Goal: Communication & Community: Answer question/provide support

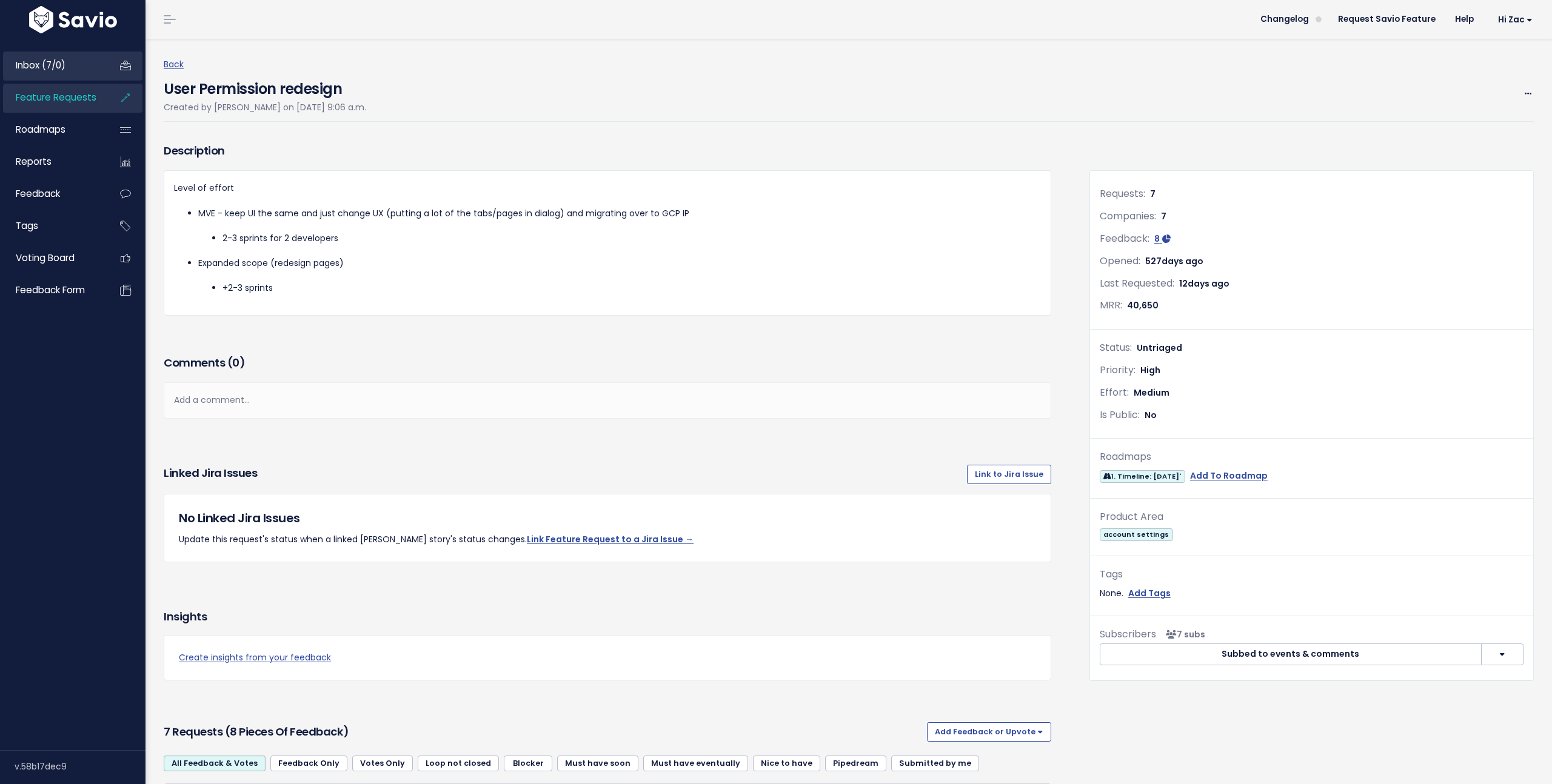
click at [64, 61] on span "Inbox (7/0)" at bounding box center [40, 65] width 50 height 13
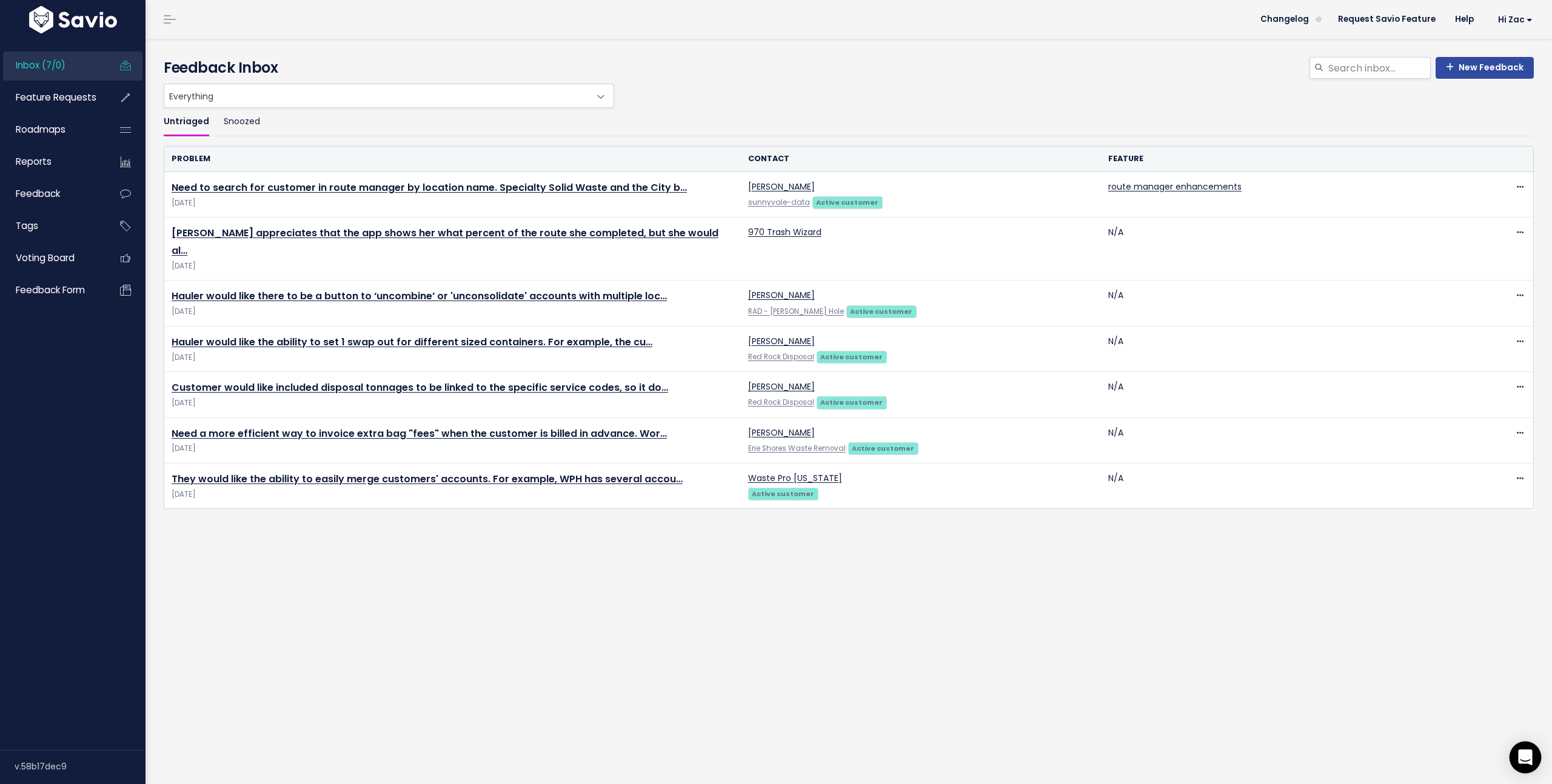
click at [1527, 751] on icon "Open Intercom Messenger" at bounding box center [1526, 758] width 16 height 16
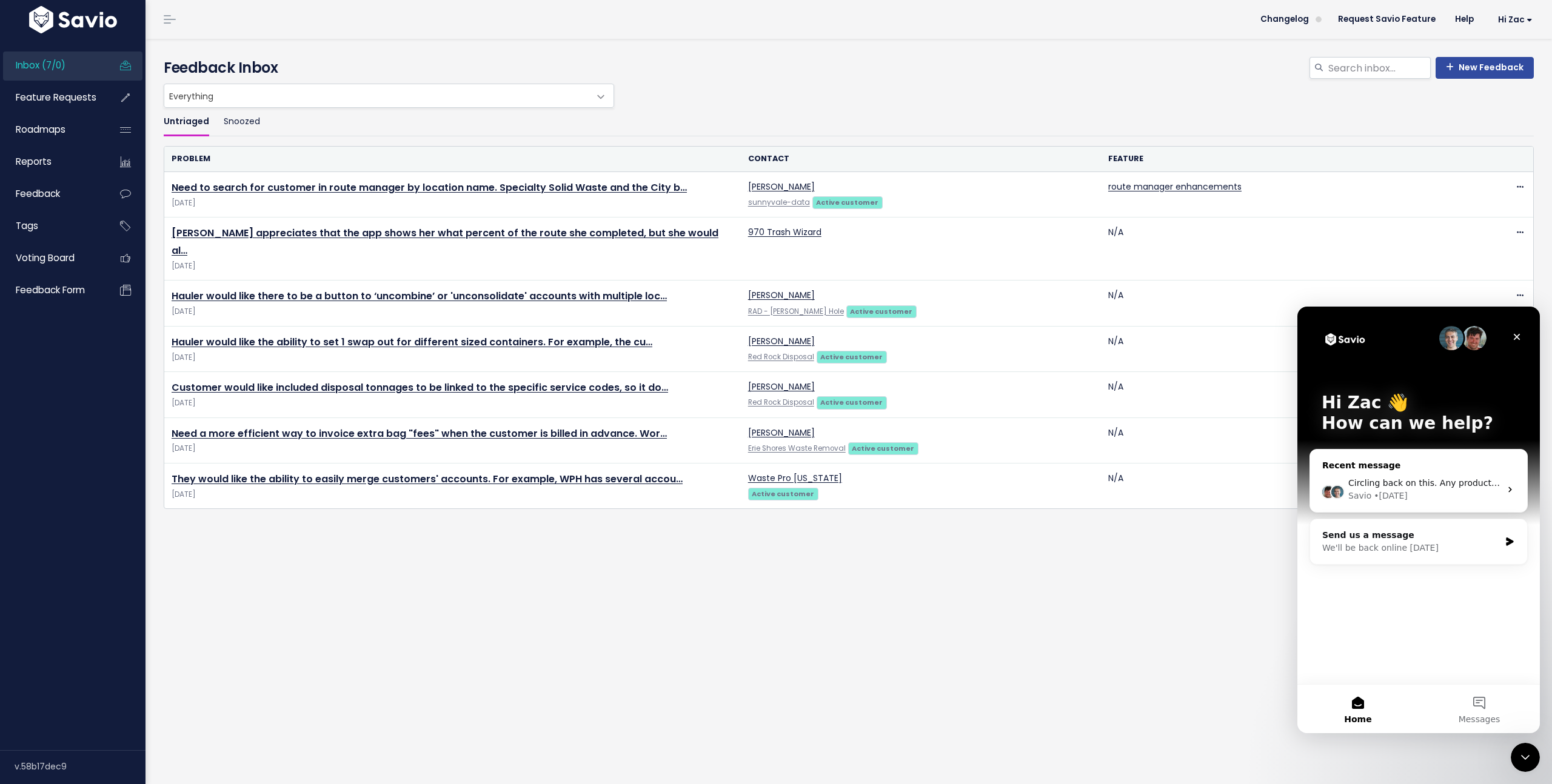
click at [1418, 493] on div "Savio • 1d ago" at bounding box center [1425, 496] width 153 height 13
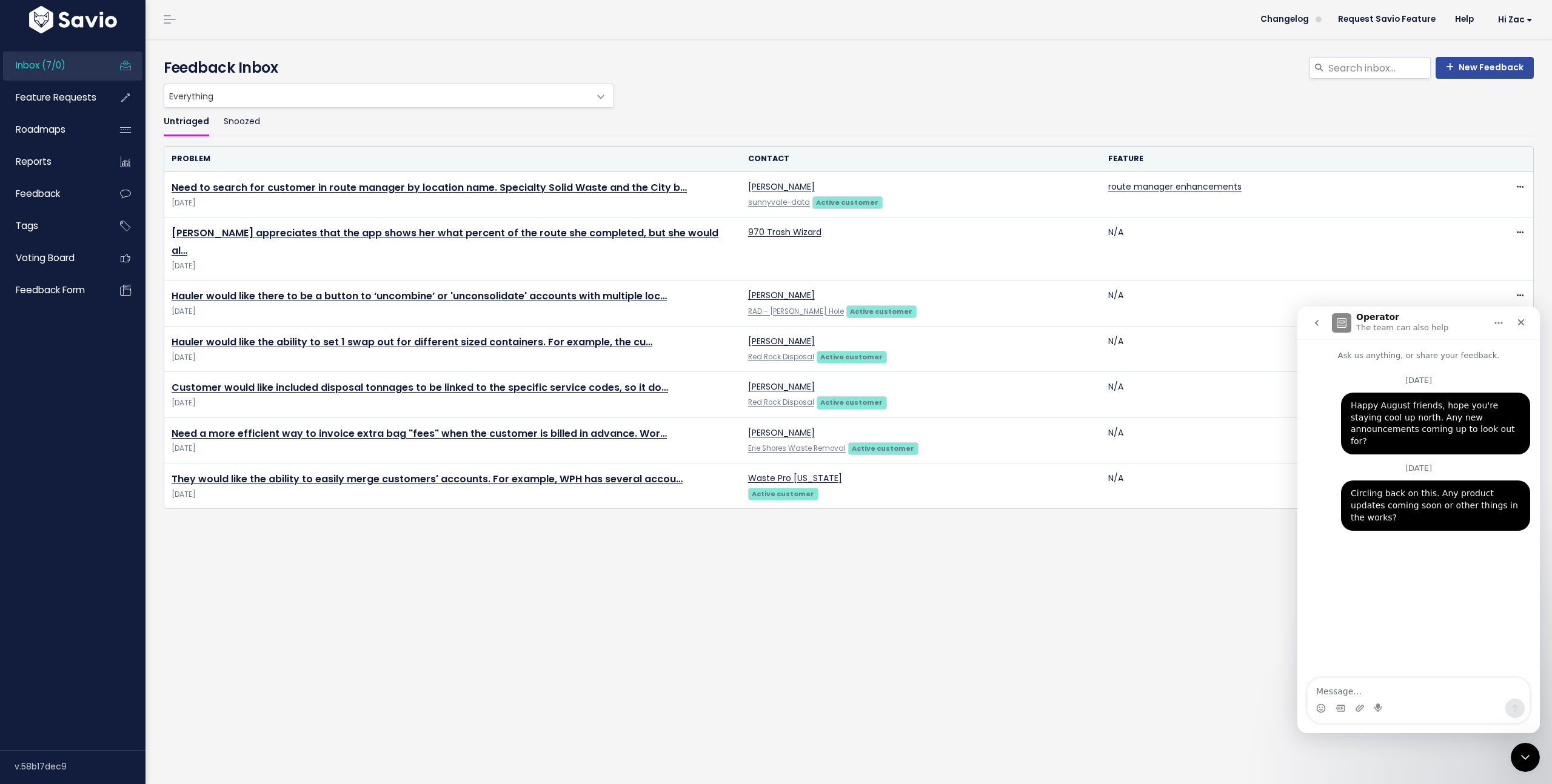
click at [1320, 321] on icon "go back" at bounding box center [1317, 323] width 9 height 9
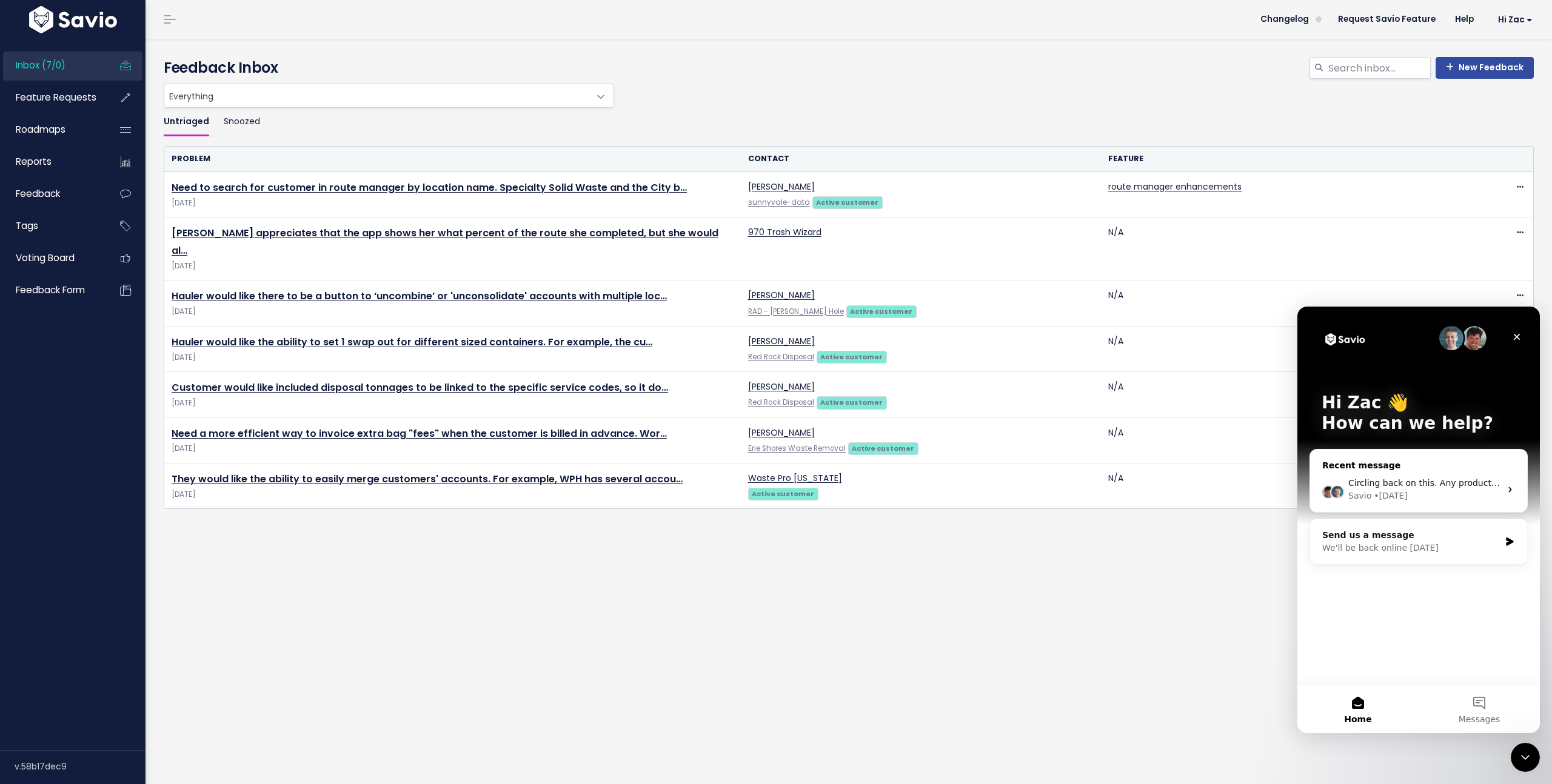
click at [1441, 504] on div "Circling back on this. Any product updates coming soon or other things in the w…" at bounding box center [1418, 489] width 217 height 45
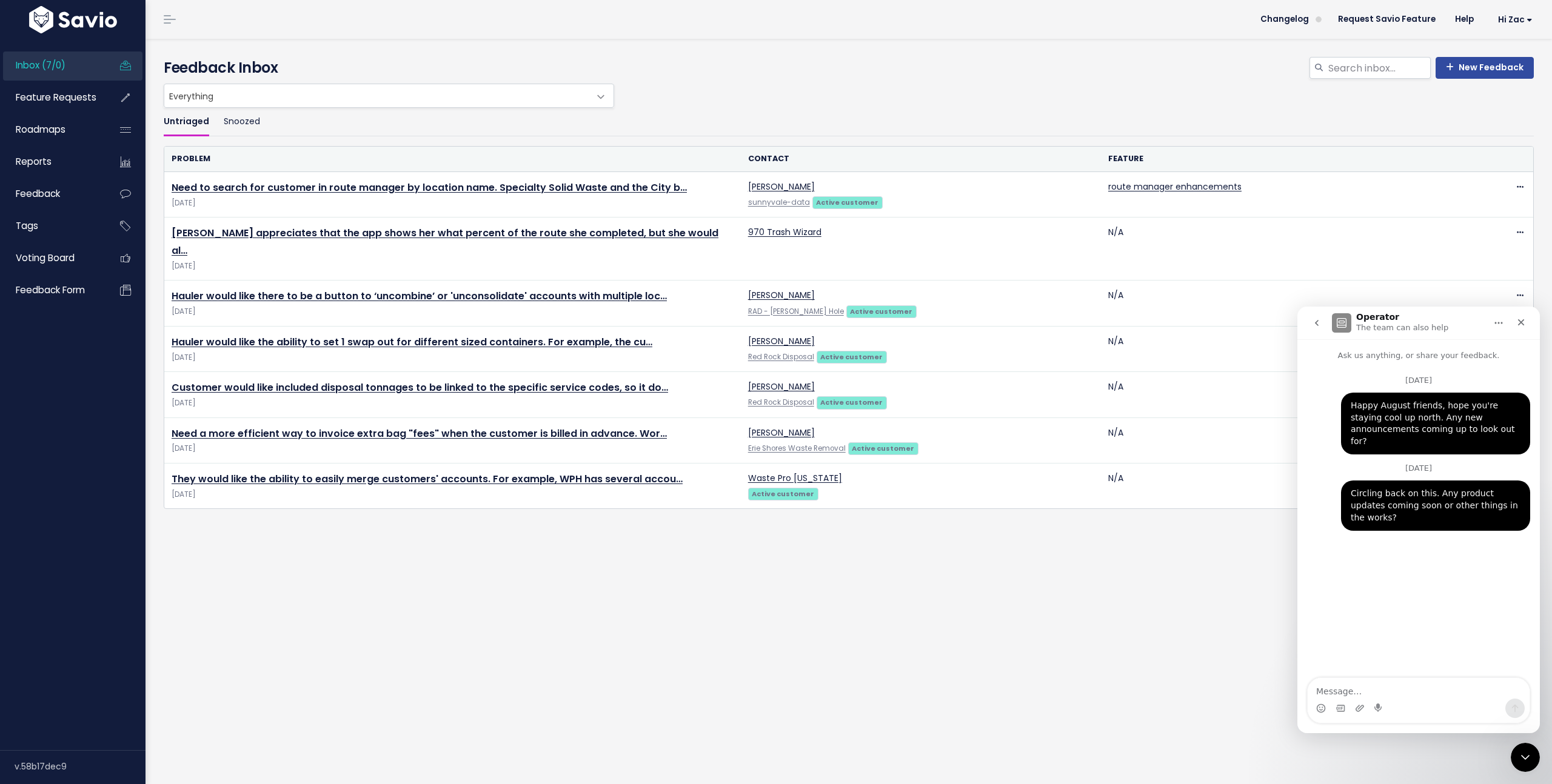
click at [1315, 320] on icon "go back" at bounding box center [1317, 323] width 9 height 9
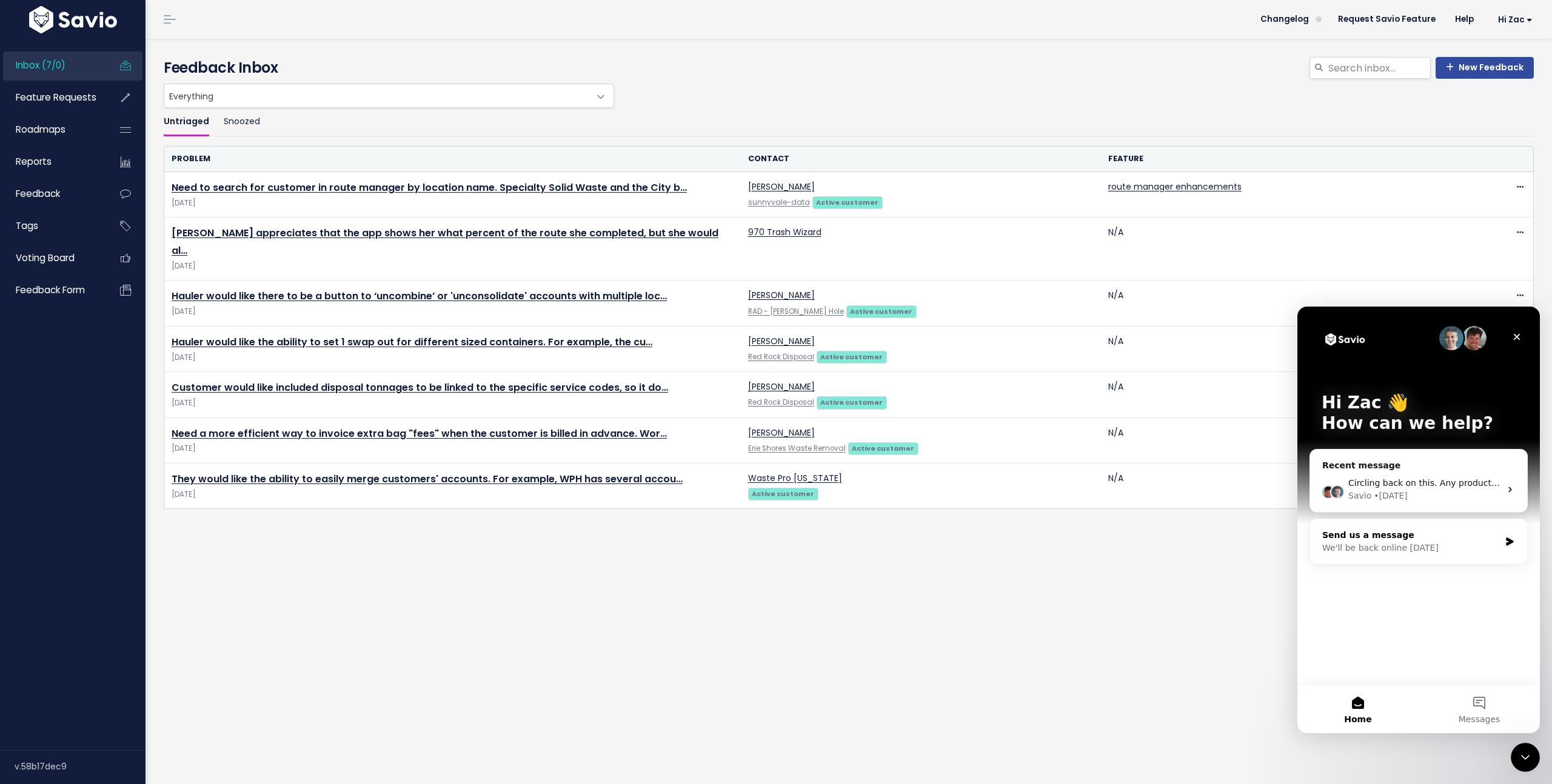
click at [1457, 542] on div "We'll be back online tomorrow" at bounding box center [1411, 548] width 178 height 13
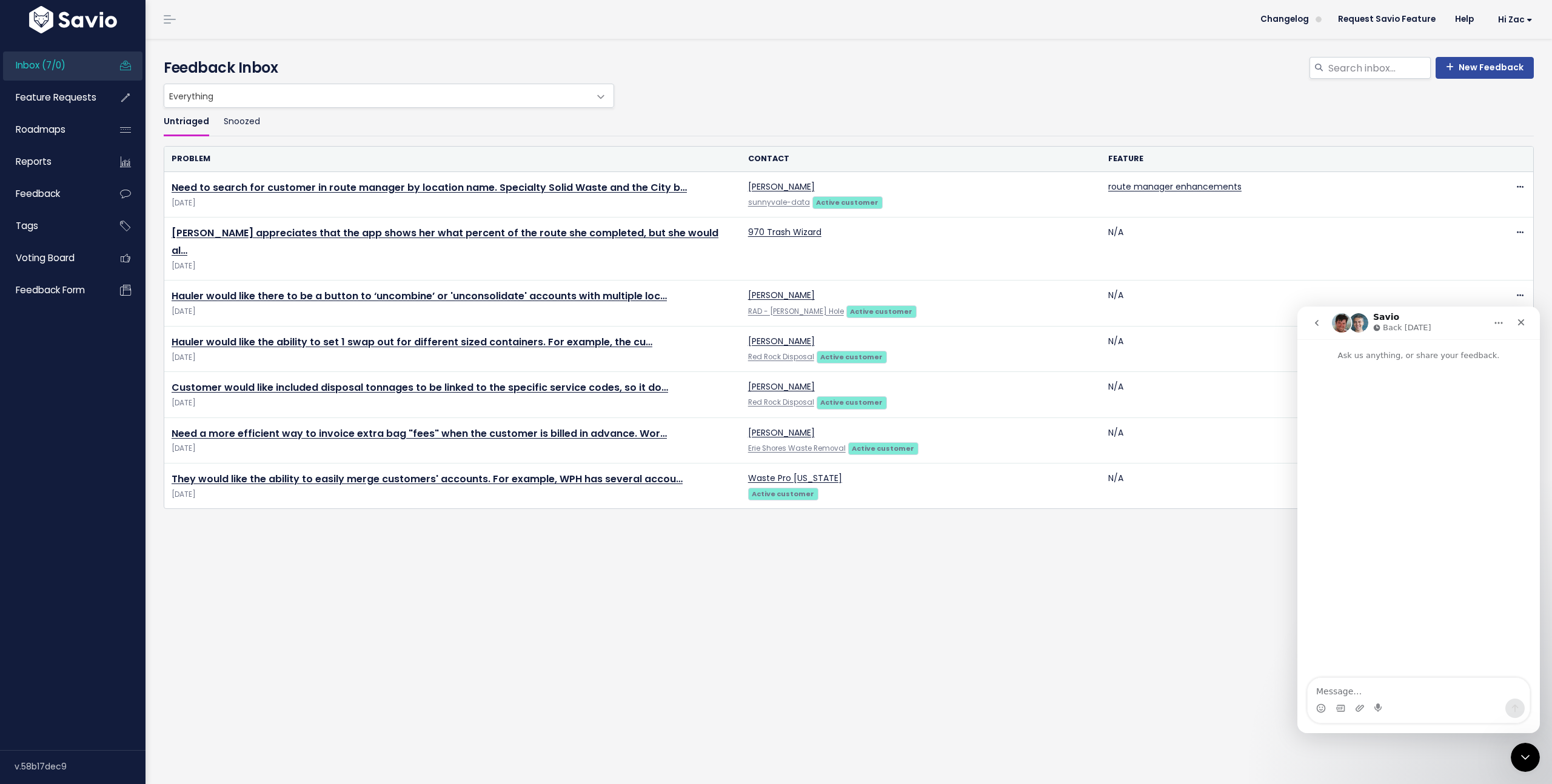
click at [1320, 326] on icon "go back" at bounding box center [1317, 323] width 9 height 9
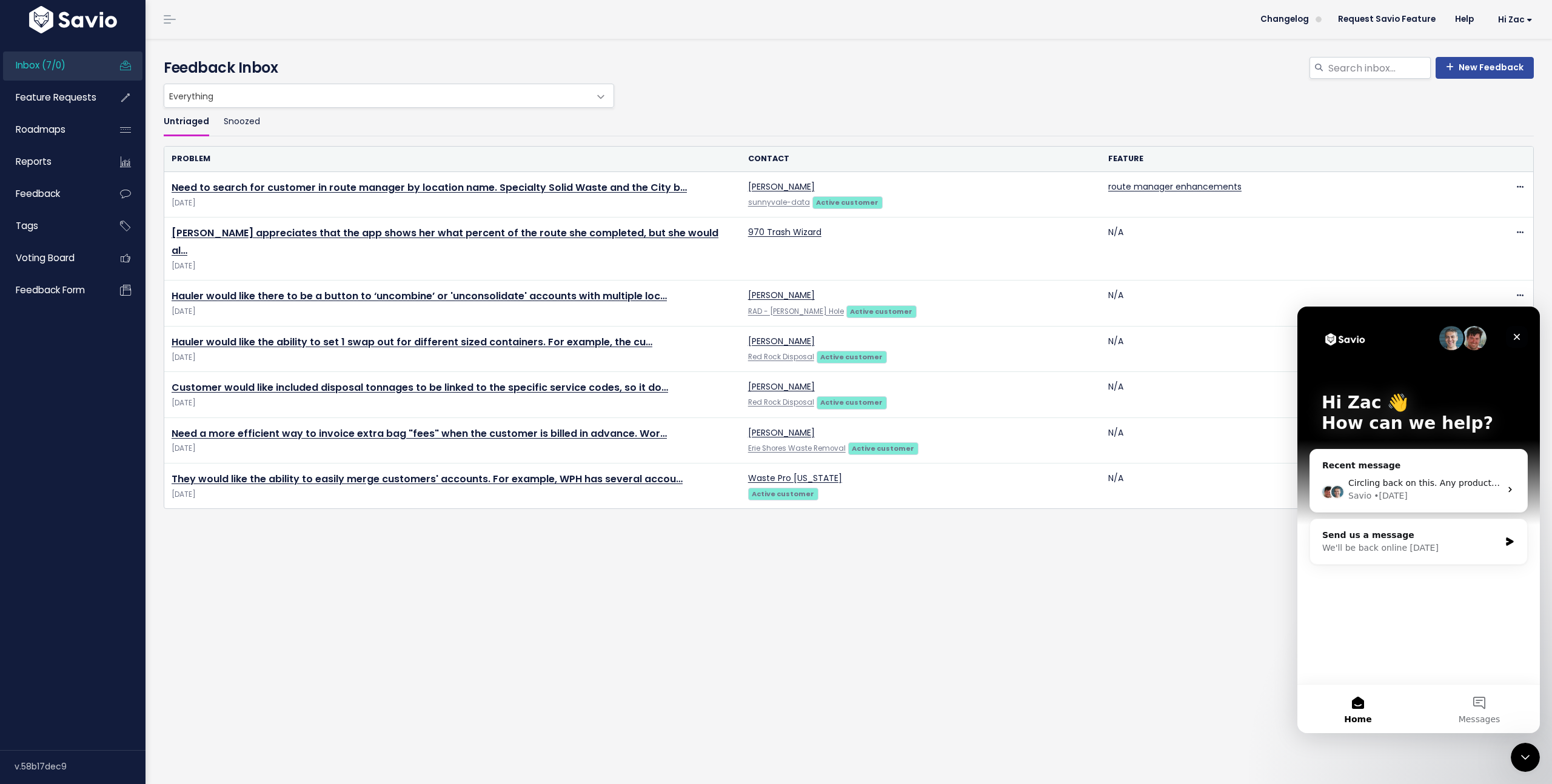
click at [1516, 337] on icon "Close" at bounding box center [1517, 337] width 6 height 6
